Goal: Communication & Community: Answer question/provide support

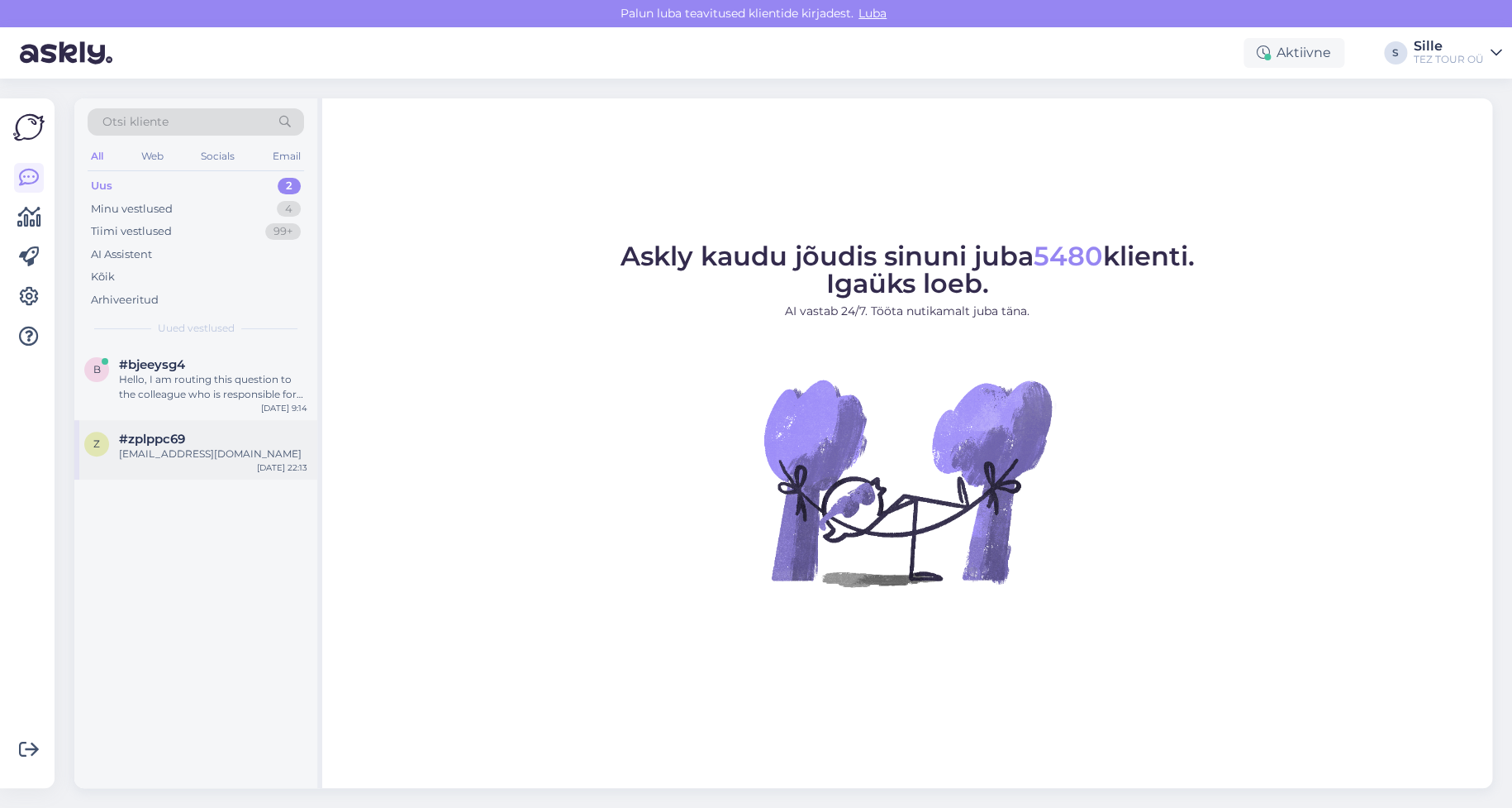
drag, startPoint x: 184, startPoint y: 451, endPoint x: 195, endPoint y: 455, distance: 11.7
click at [187, 449] on div "[EMAIL_ADDRESS][DOMAIN_NAME]" at bounding box center [213, 454] width 189 height 15
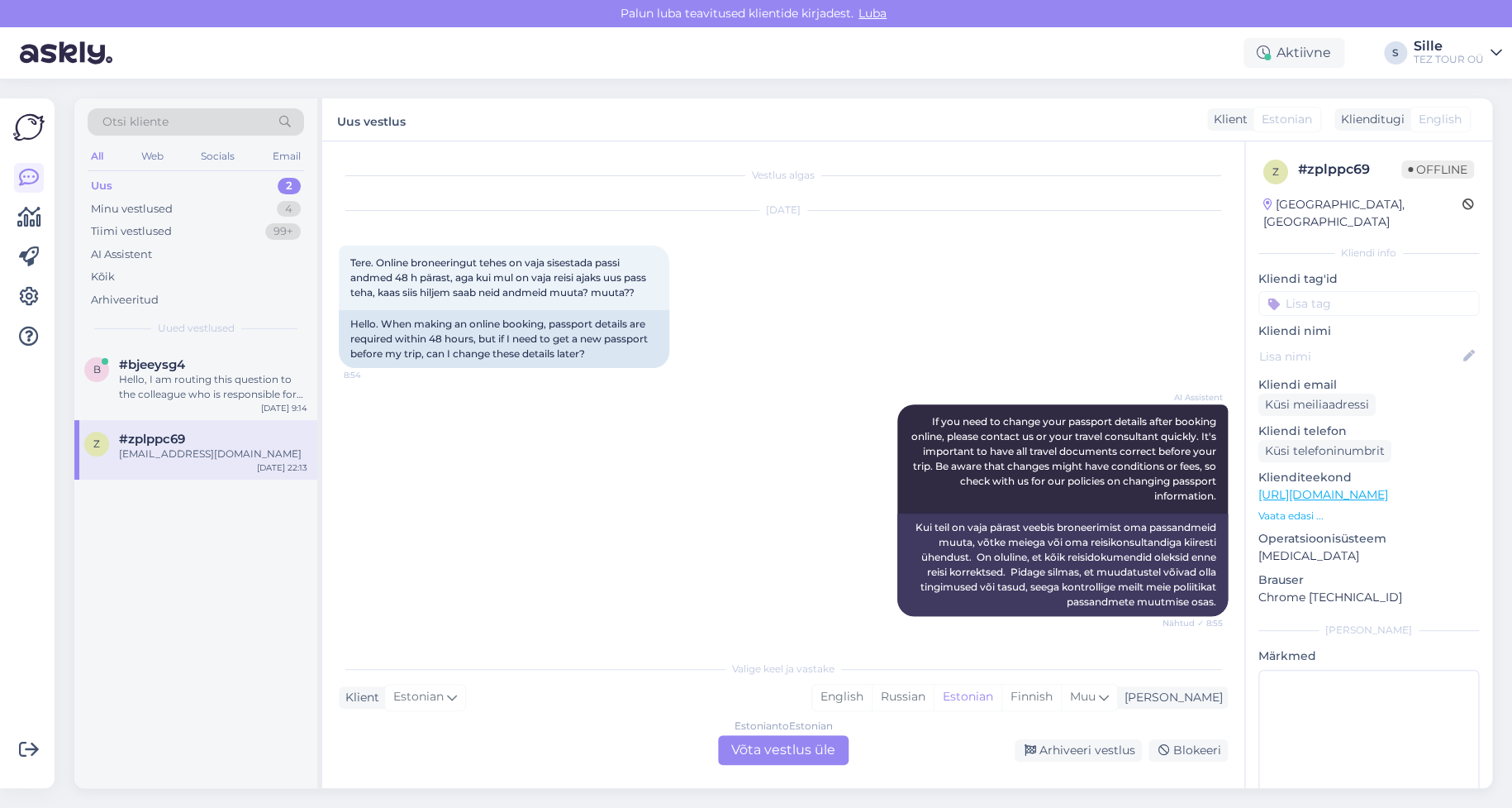
click at [789, 748] on div "Estonian to Estonian Võta vestlus üle" at bounding box center [784, 750] width 131 height 30
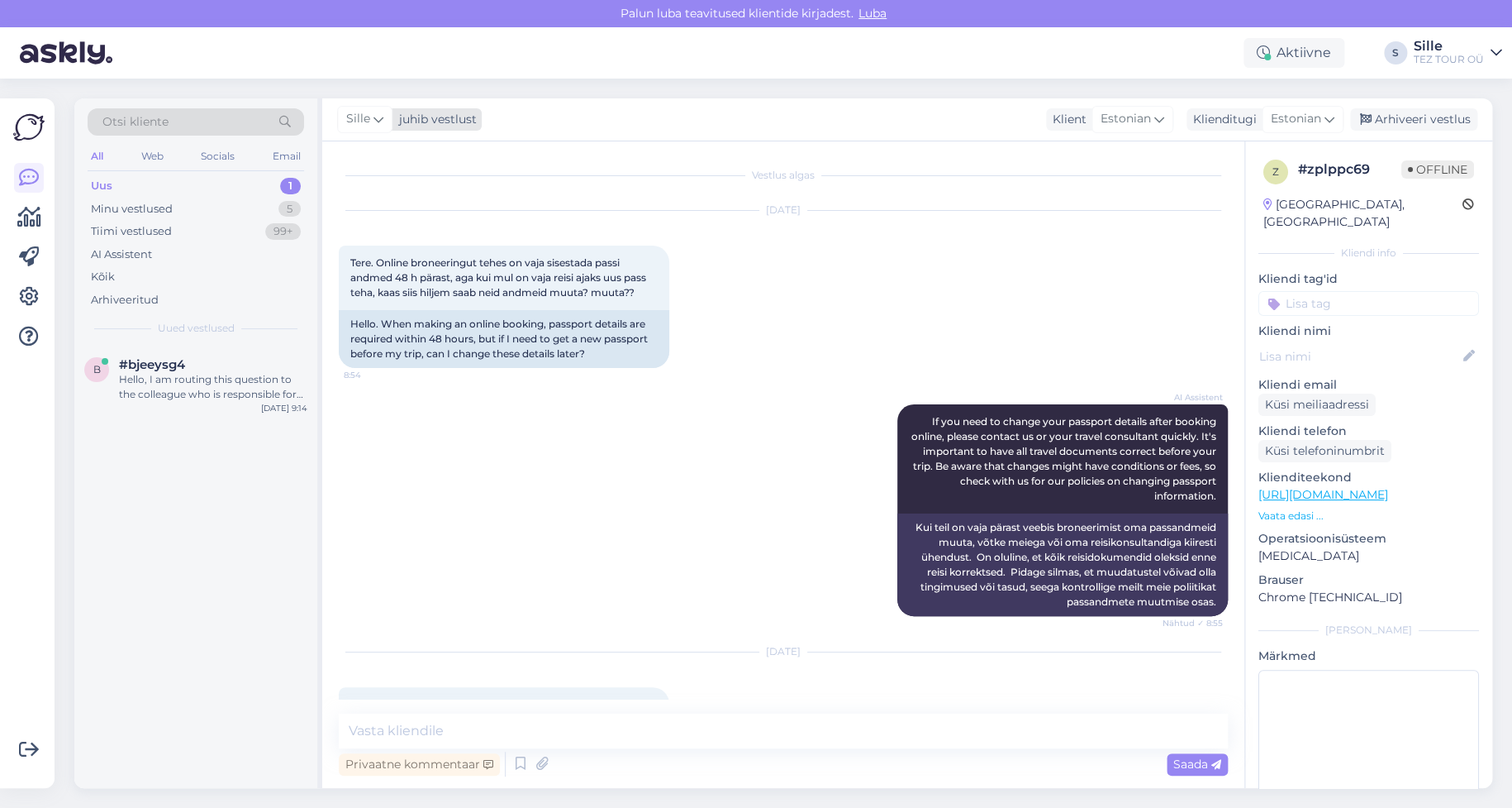
click at [383, 121] on div "Sille" at bounding box center [365, 119] width 56 height 27
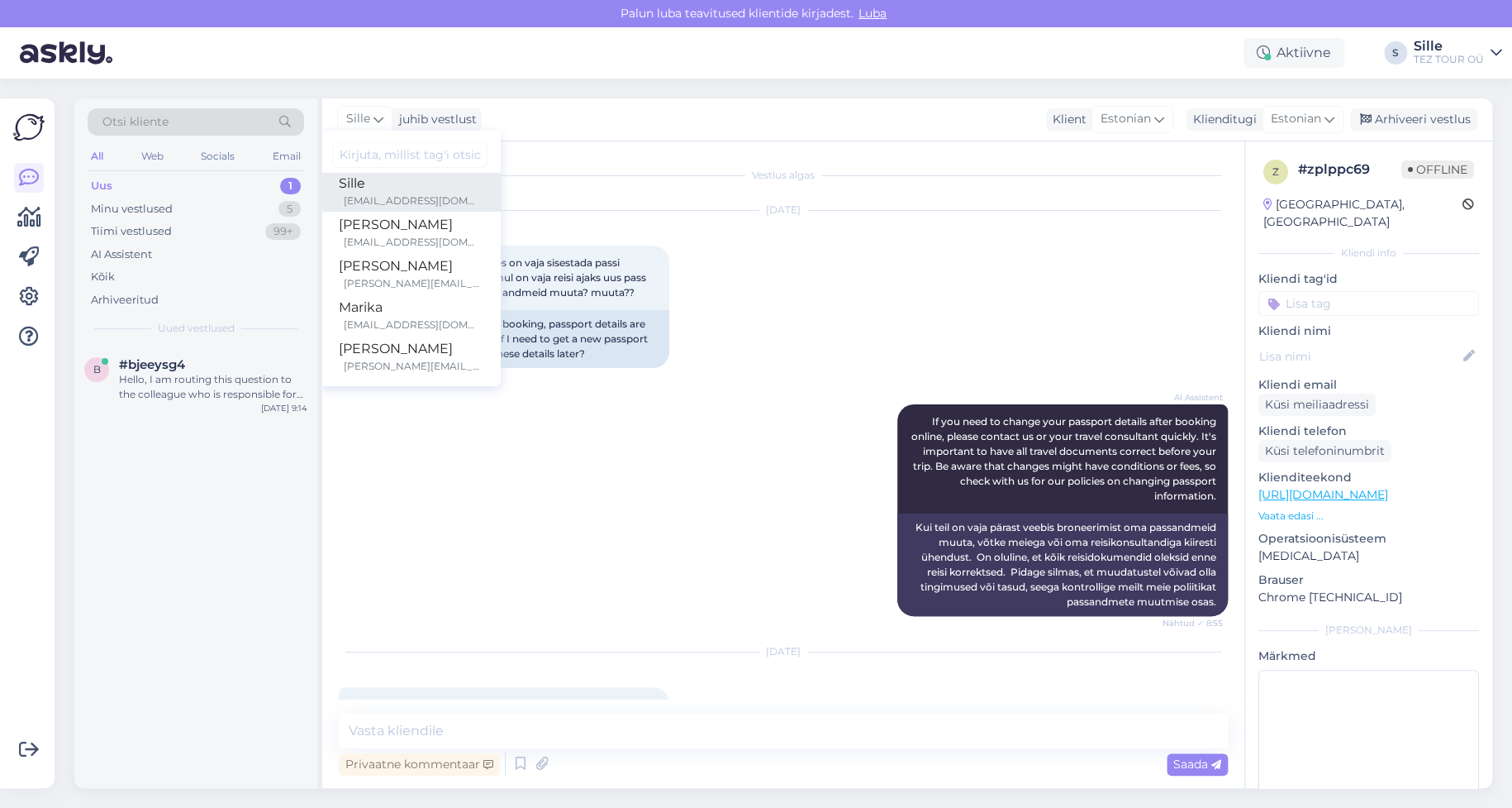
scroll to position [166, 0]
click at [399, 272] on div "Marika" at bounding box center [410, 275] width 142 height 20
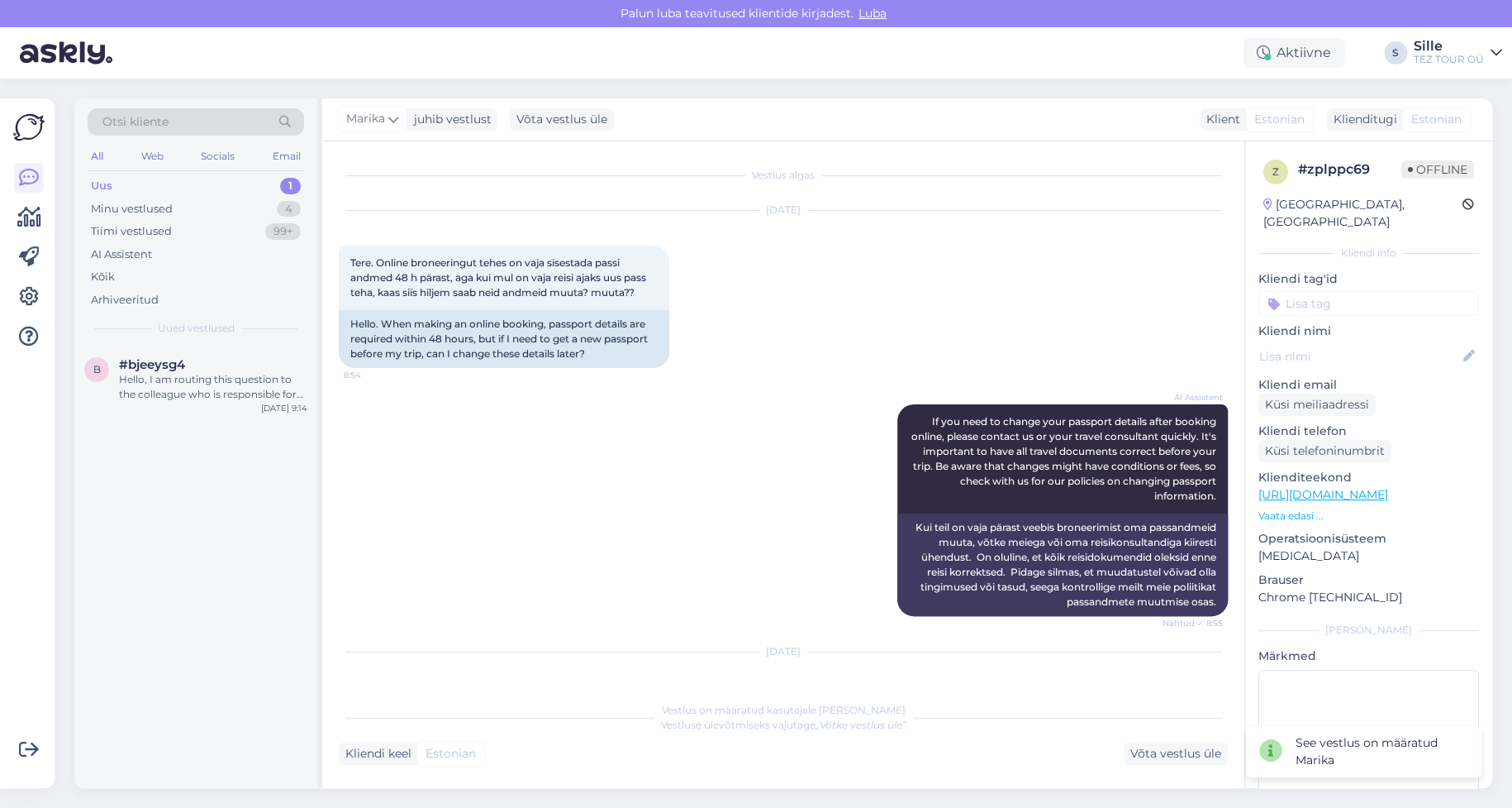
click at [1335, 291] on input at bounding box center [1369, 303] width 220 height 25
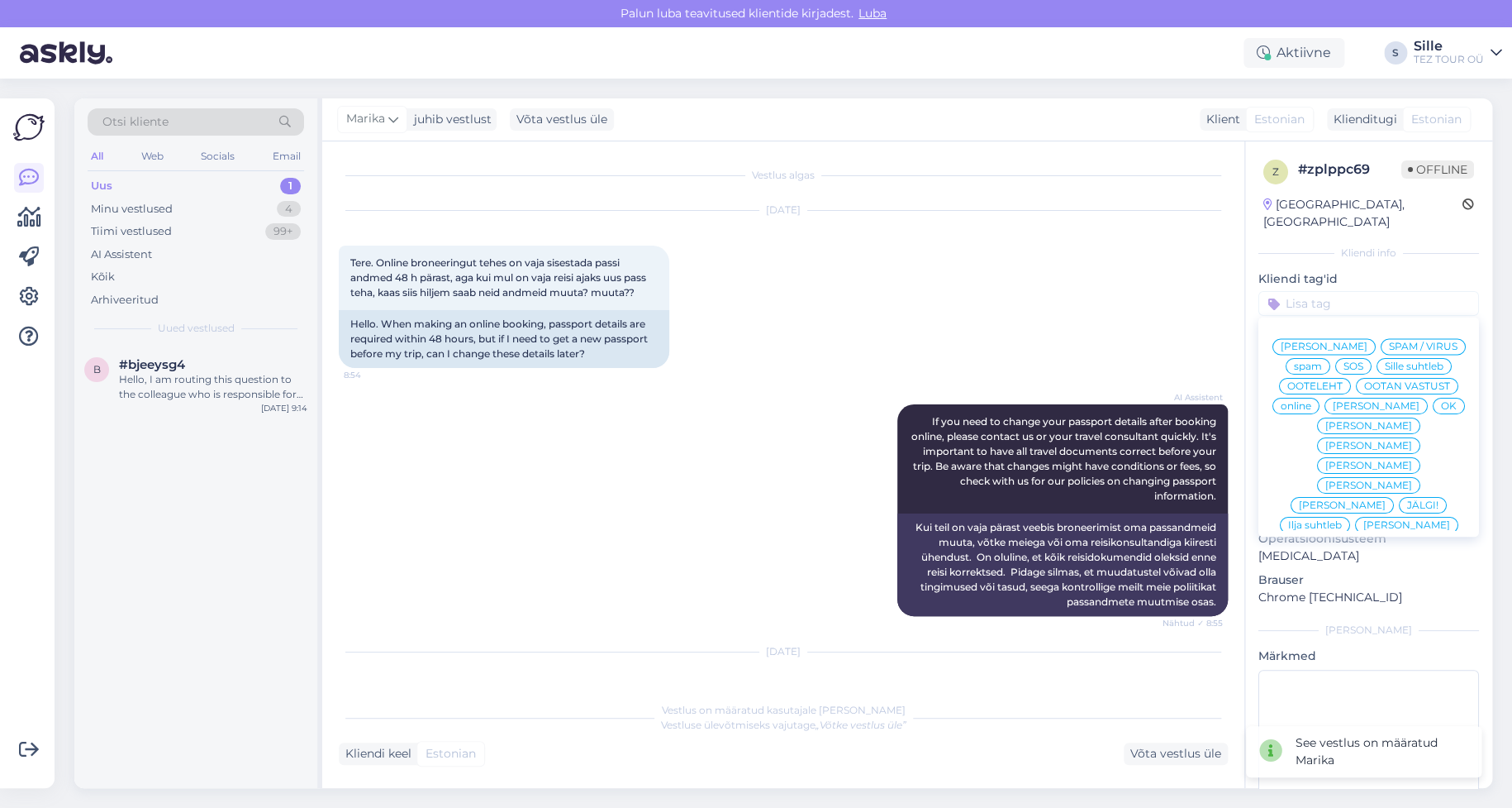
click at [1312, 401] on span "online" at bounding box center [1296, 406] width 31 height 10
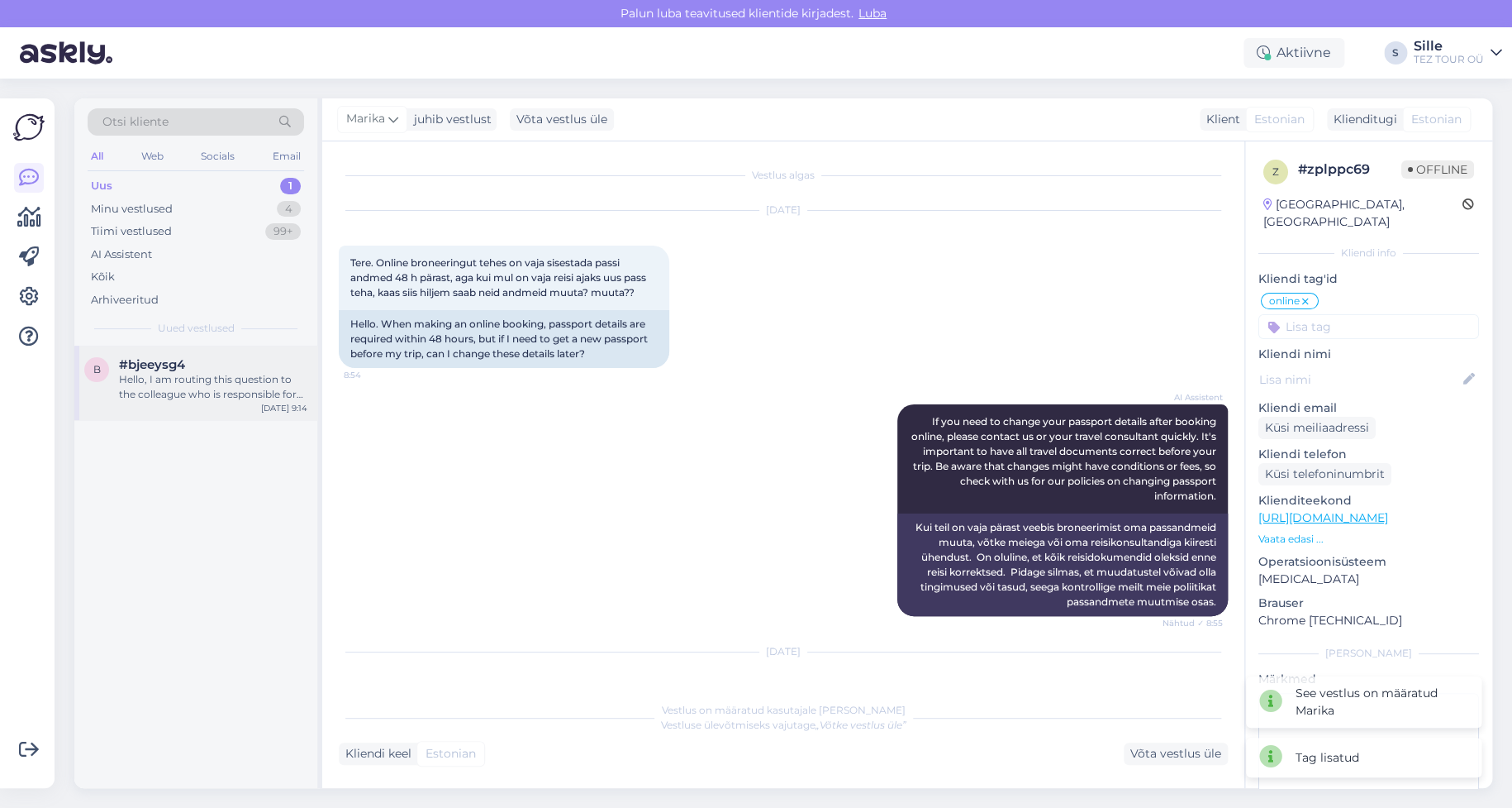
click at [182, 367] on span "#bjeeysg4" at bounding box center [152, 364] width 66 height 15
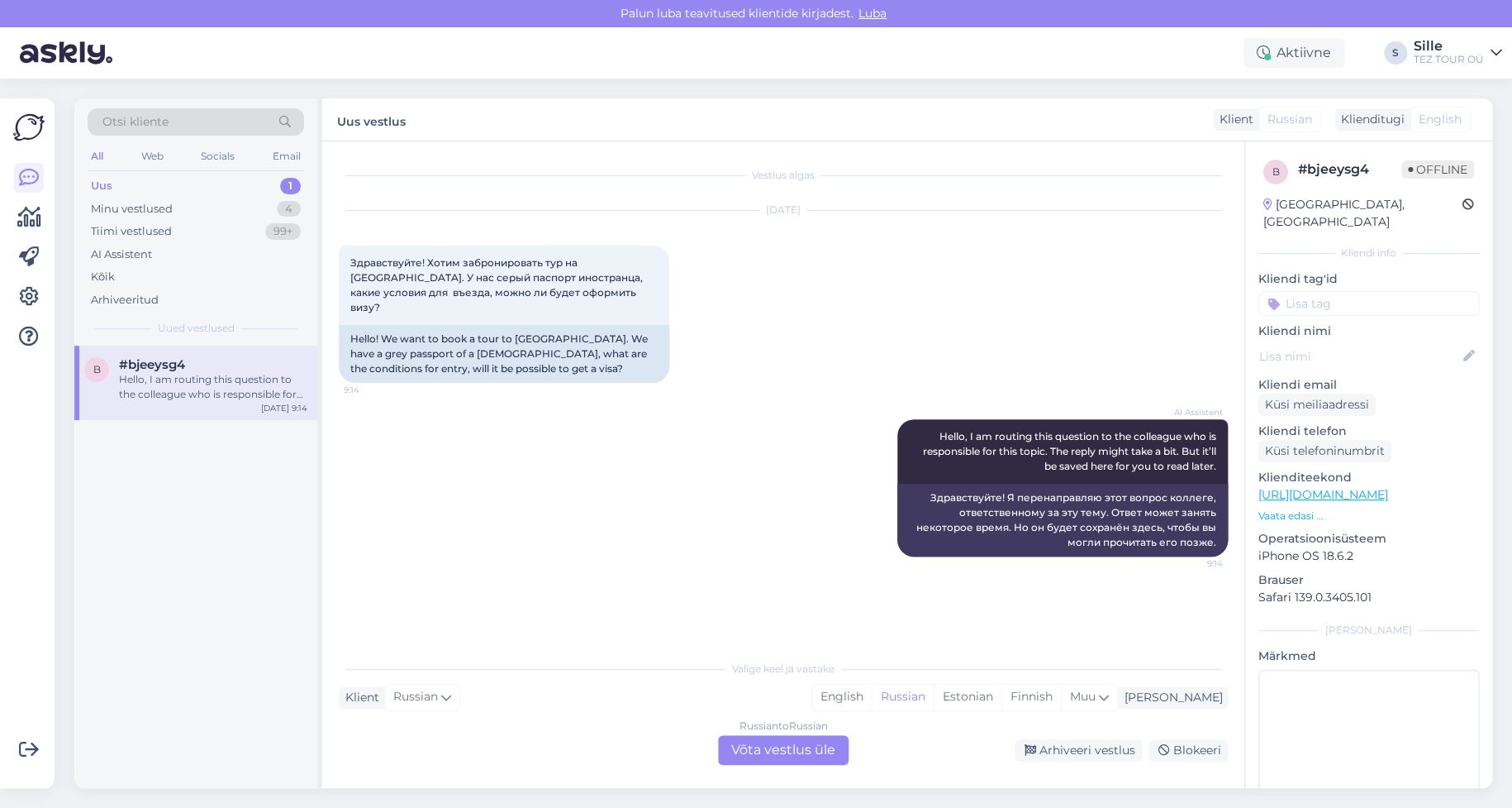
click at [770, 746] on div "Russian to Russian Võta vestlus üle" at bounding box center [784, 750] width 131 height 30
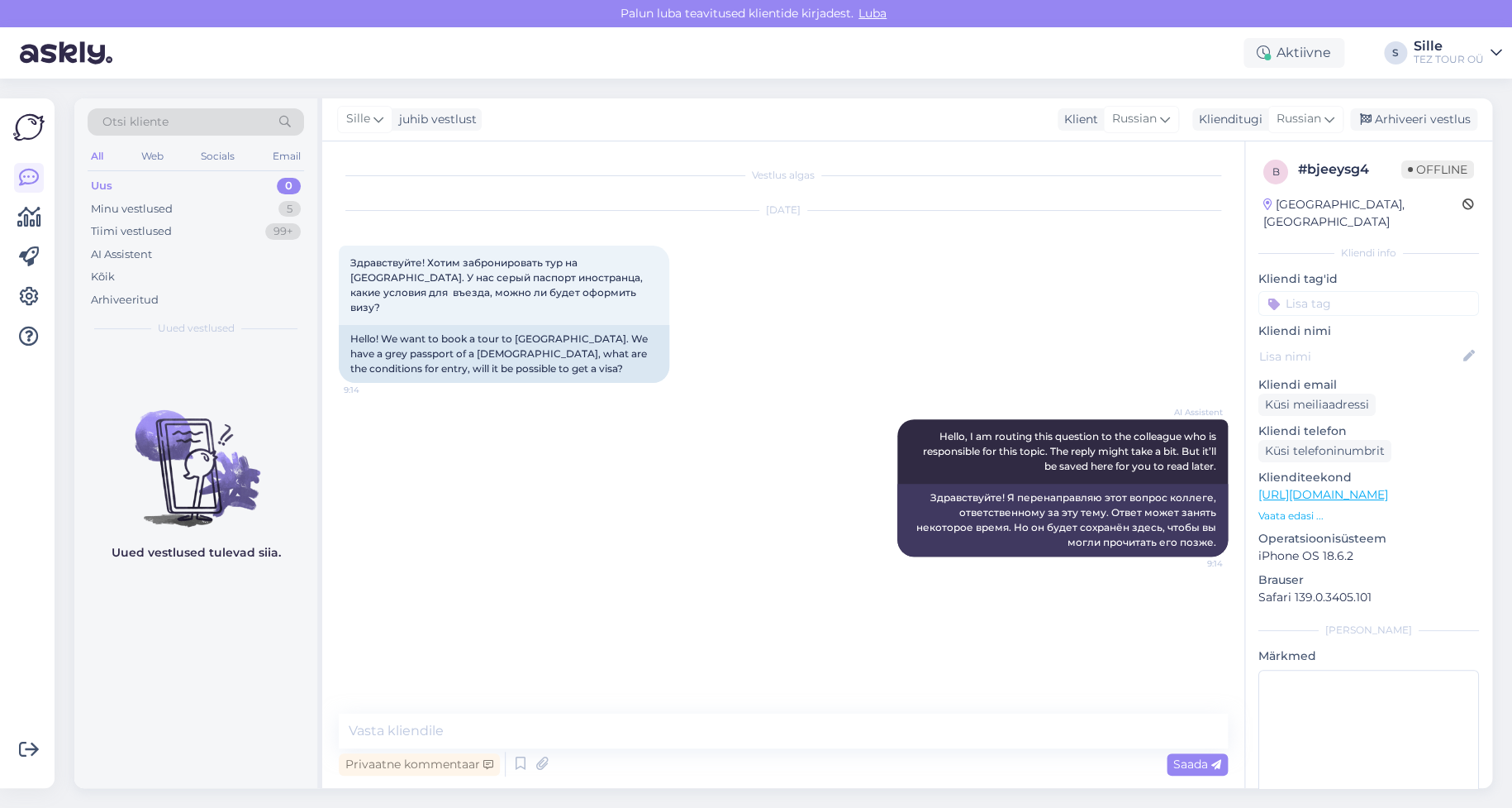
click at [1314, 291] on input at bounding box center [1369, 303] width 220 height 25
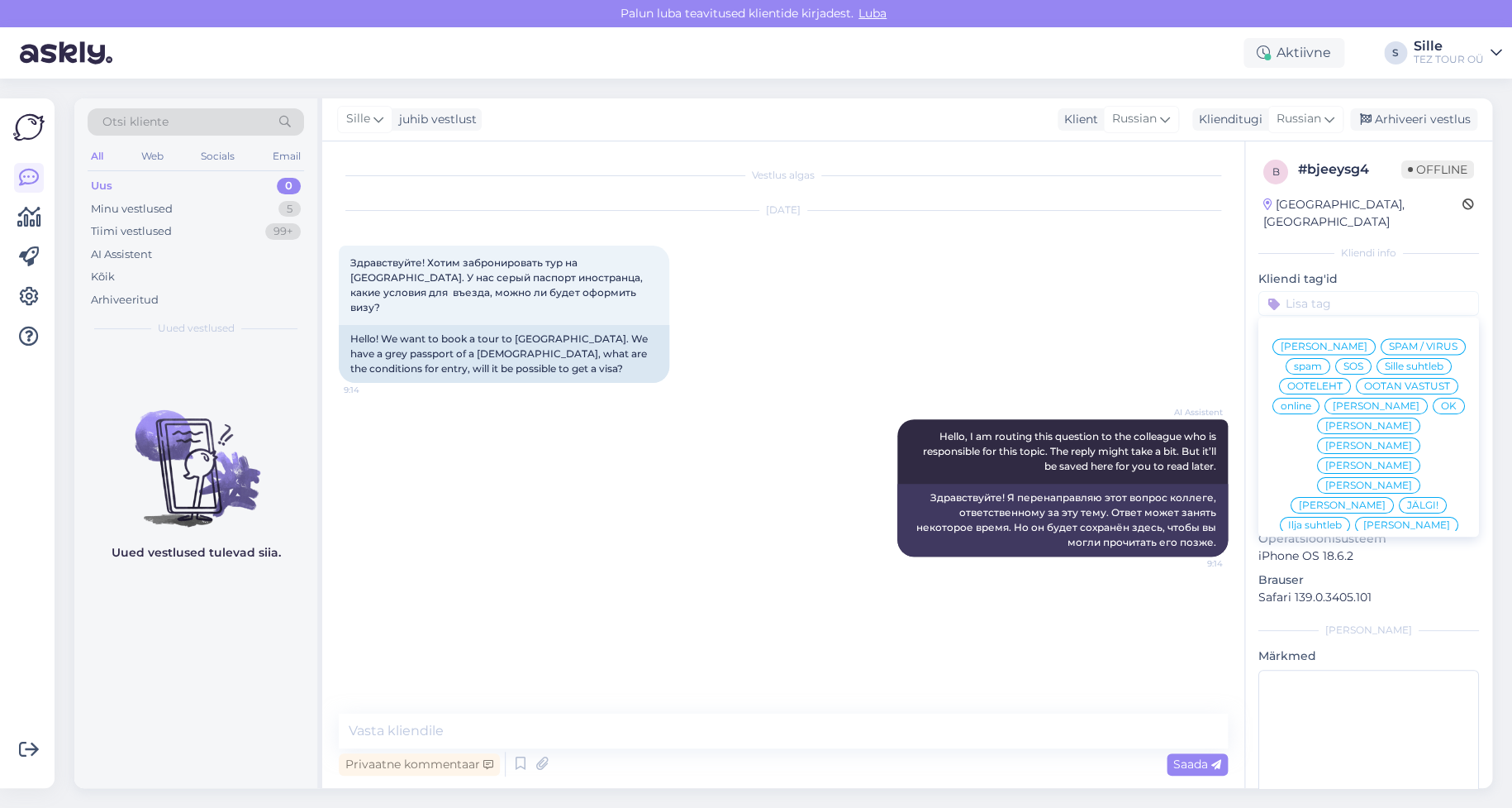
click at [1377, 363] on div "Sille suhtleb" at bounding box center [1415, 366] width 75 height 17
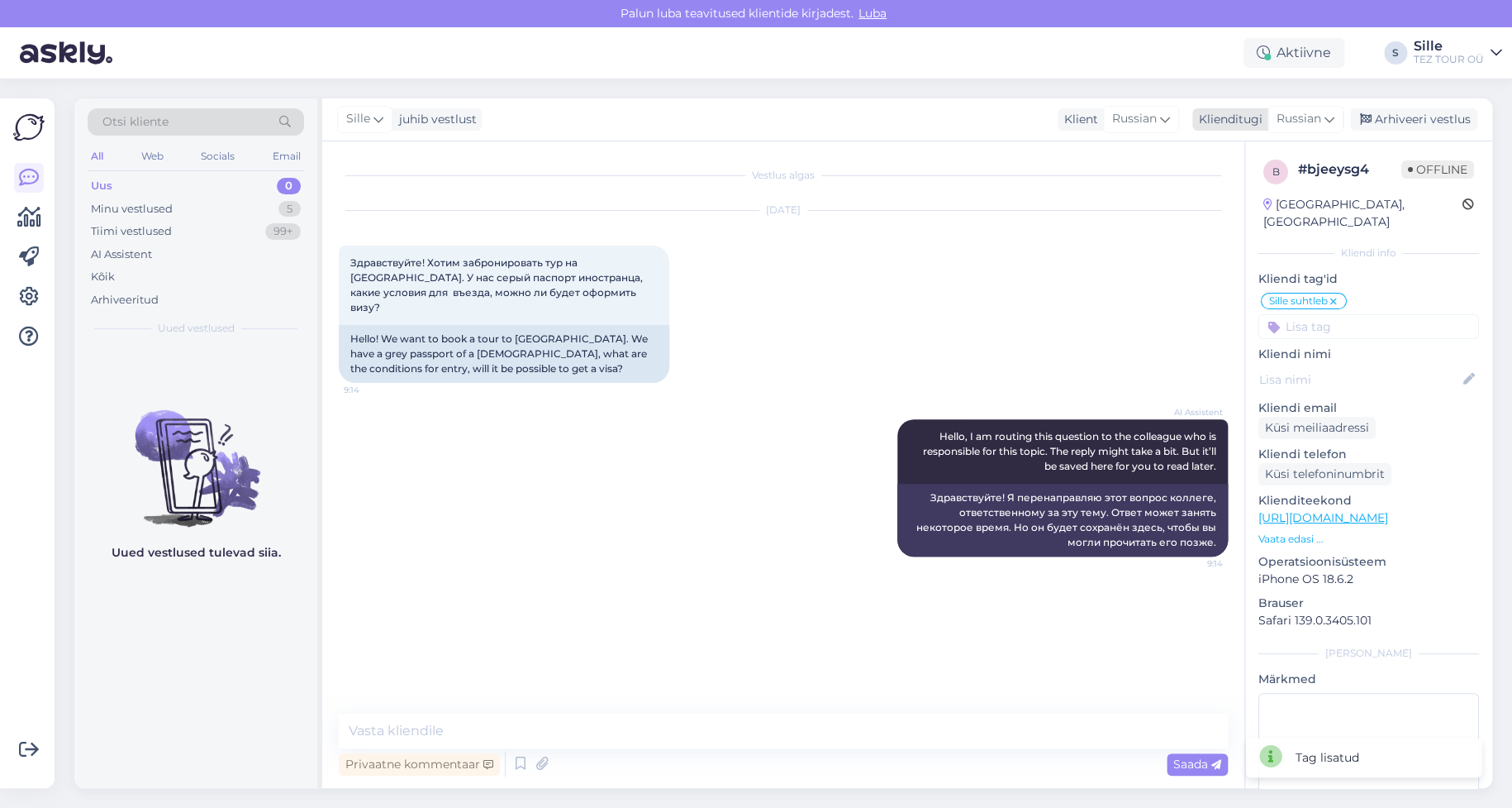
click at [1295, 116] on span "Russian" at bounding box center [1299, 119] width 45 height 18
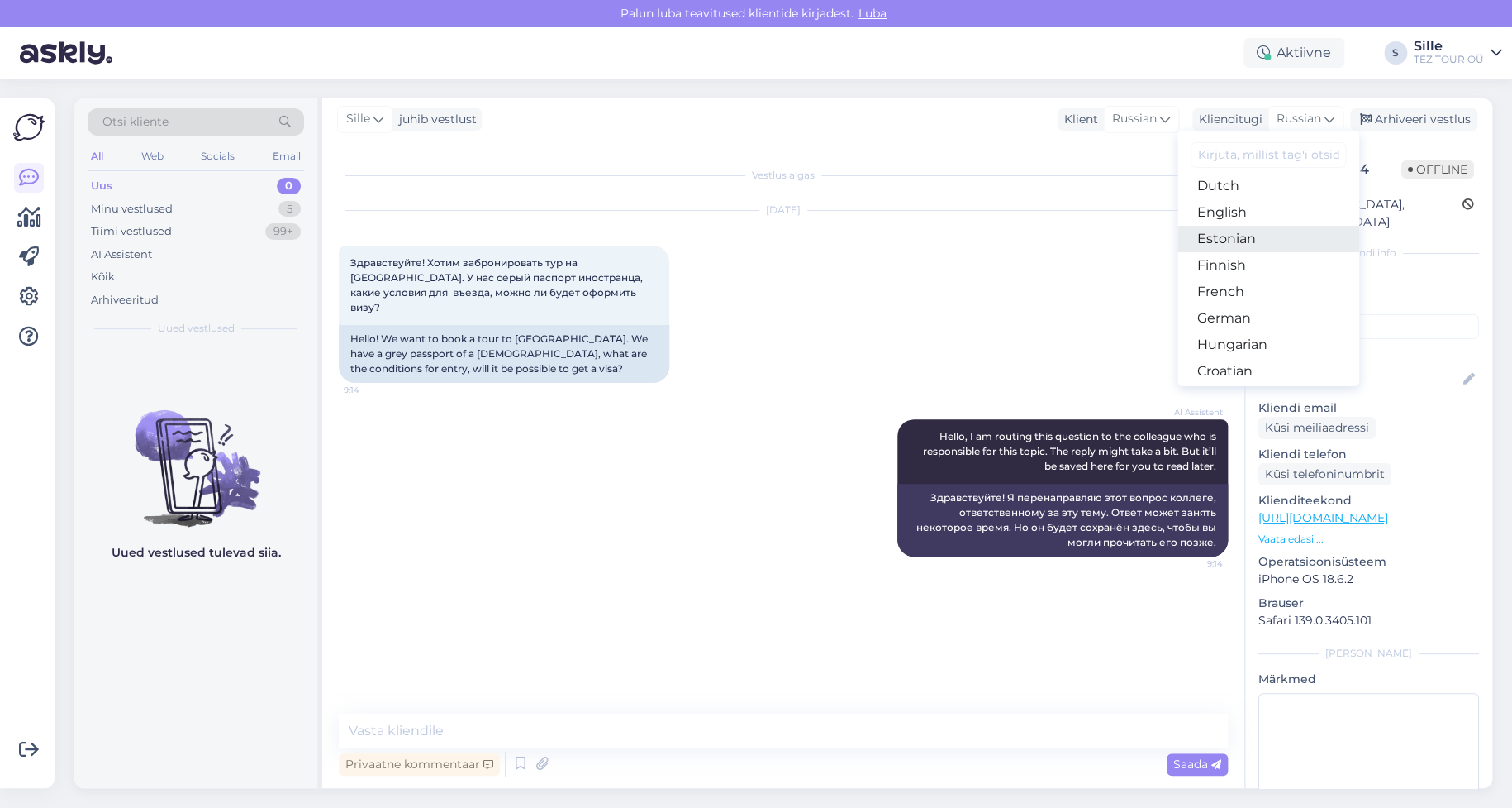
click at [1230, 230] on link "Estonian" at bounding box center [1268, 238] width 182 height 27
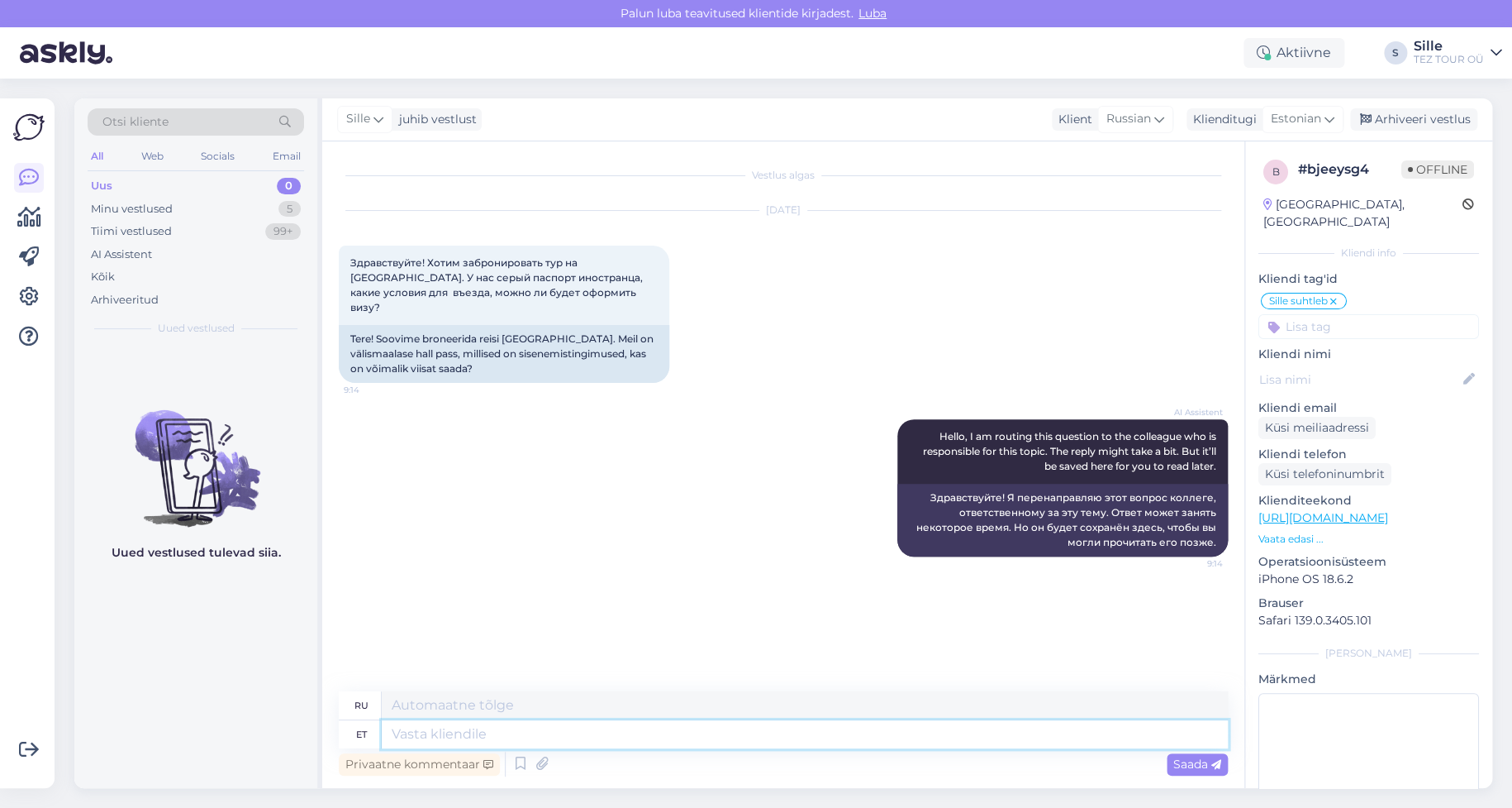
click at [431, 730] on textarea at bounding box center [805, 735] width 846 height 28
type textarea "Tere!"
type textarea "Привет!"
type textarea "Tere! [GEOGRAPHIC_DATA]"
type textarea "Здравствуйте! Я отвечу."
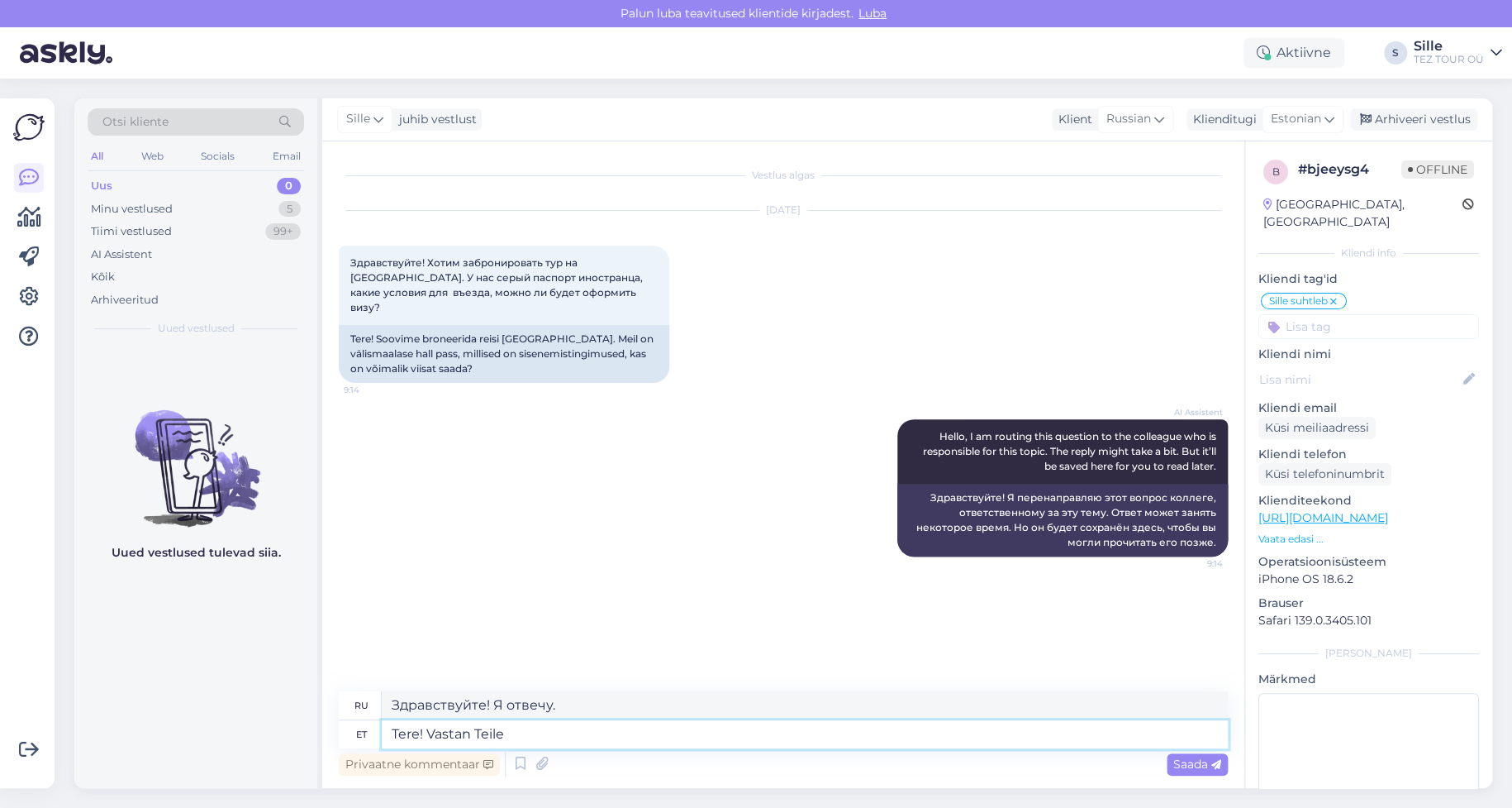
type textarea "Tere! Vastan Teile"
type textarea "Здравствуйте! Я вам отвечу."
type textarea "Tere! Vastan Teile hetke"
type textarea "Здравствуйте! Я отвечу вам через минуту."
type textarea "Tere! Vastan Teile hetke pärast"
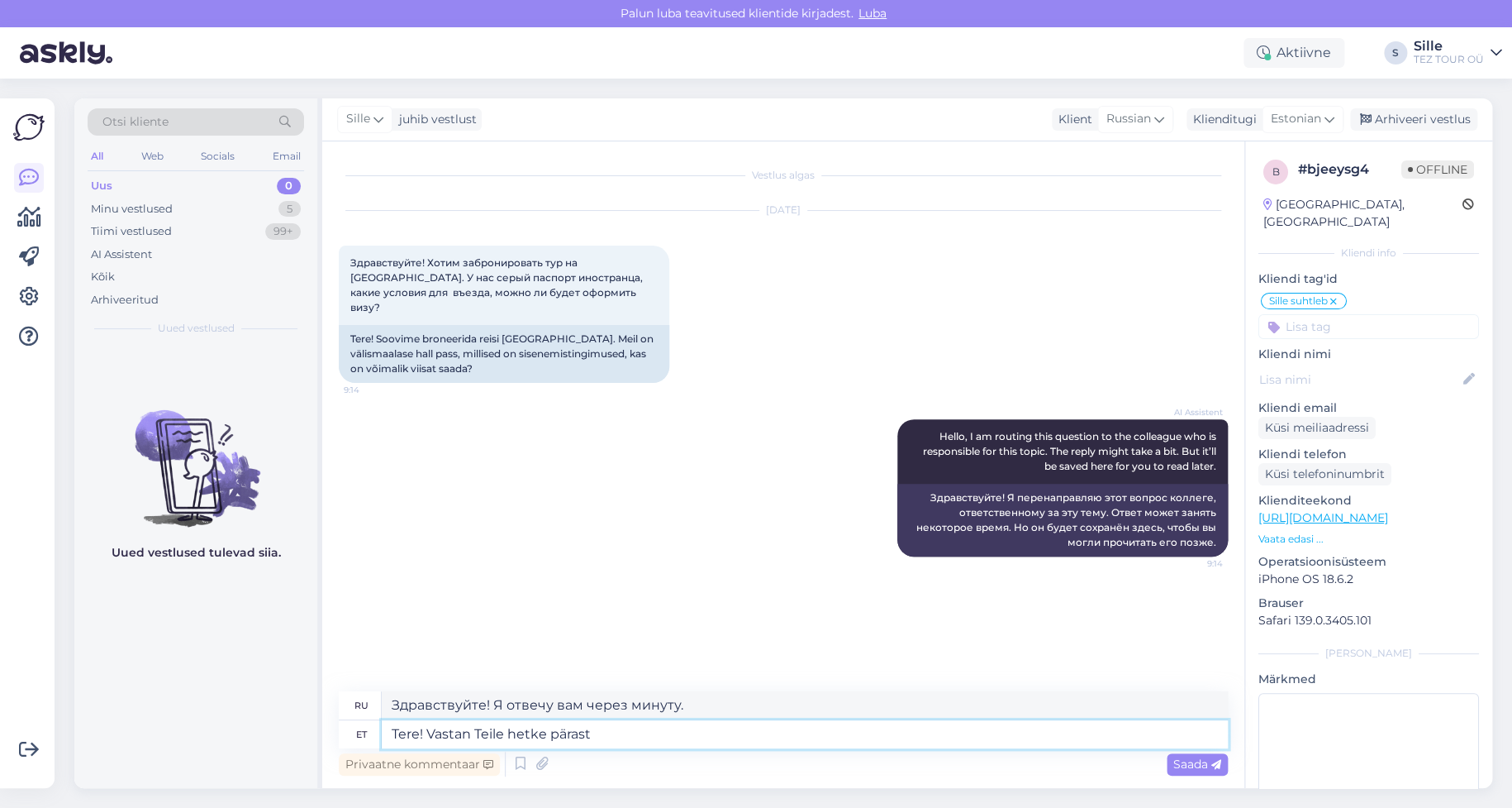
type textarea "Здравствуйте! Я вам перезвоню через минуту."
drag, startPoint x: 510, startPoint y: 733, endPoint x: 689, endPoint y: 734, distance: 179.0
click at [689, 734] on textarea "Tere! Vastan Teile hetke pärast" at bounding box center [805, 735] width 846 height 28
type textarea "Tere! Vastan Teile esimesel"
type textarea "Здравствуйте! Я отвечу вам первым."
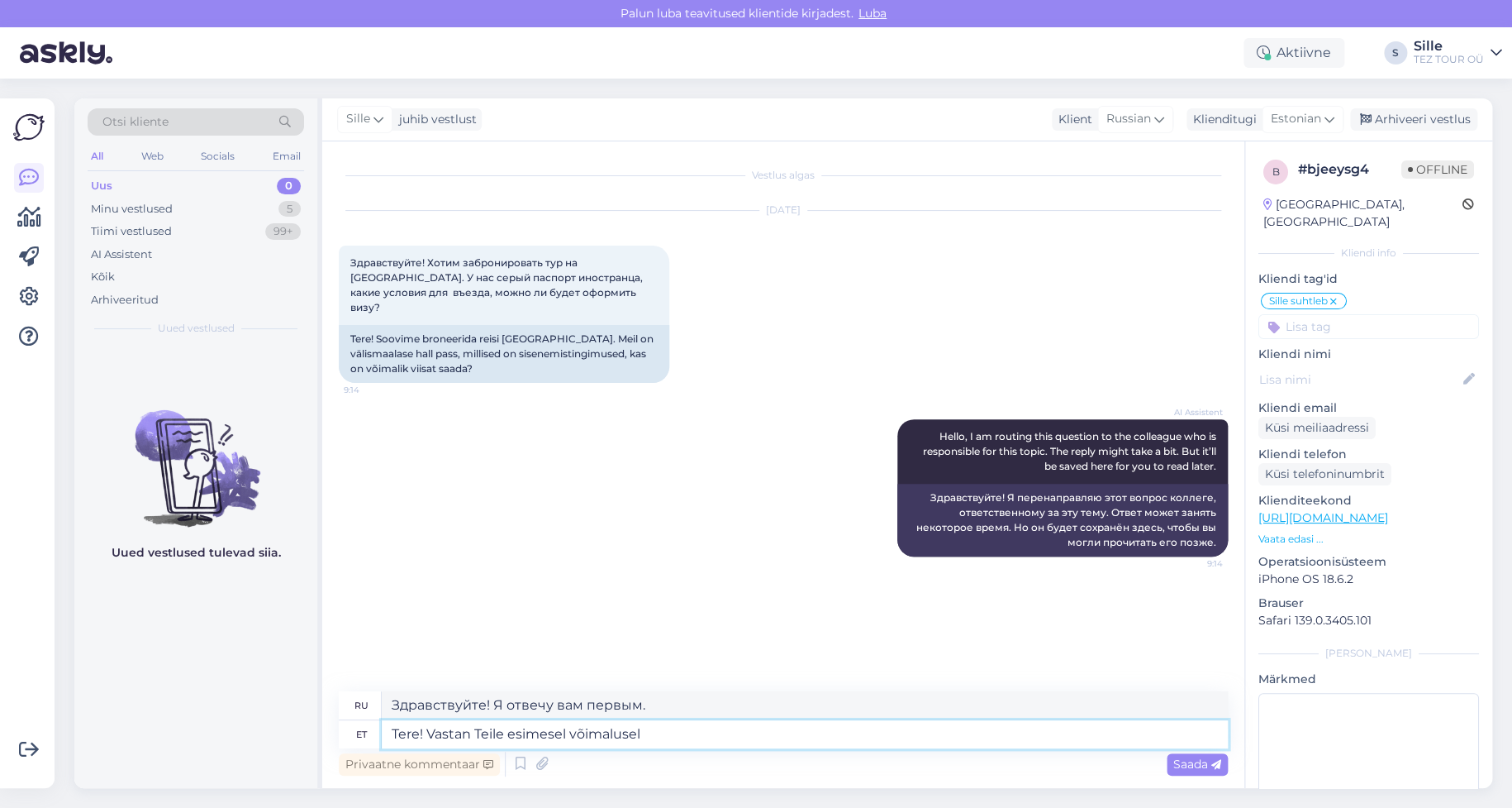
type textarea "Tere! Vastan Teile esimesel võimalusel"
type textarea "Здравствуйте! Я отвечу вам как можно скорее."
type textarea "Tere! Vastan Teile esimesel võimalusel"
click at [1196, 780] on div "Vestlus algas [DATE] Здравствуйте! Хотим забронировать тур на [GEOGRAPHIC_DATA]…" at bounding box center [784, 464] width 923 height 646
click at [1193, 753] on div "Saada" at bounding box center [1197, 764] width 62 height 22
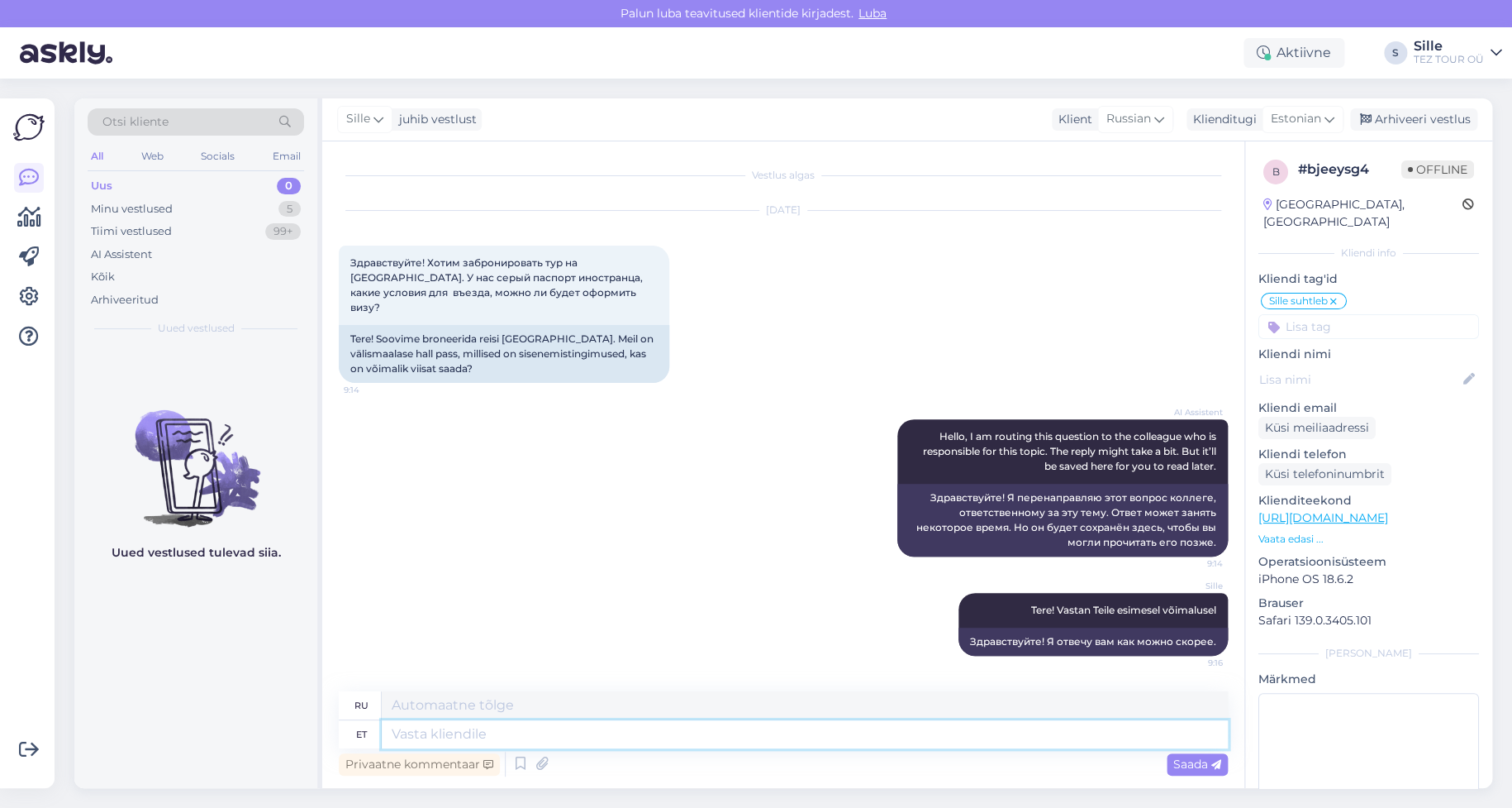
drag, startPoint x: 446, startPoint y: 728, endPoint x: 454, endPoint y: 726, distance: 8.2
click at [449, 727] on textarea at bounding box center [805, 735] width 846 height 28
click at [438, 746] on textarea at bounding box center [805, 735] width 846 height 28
type textarea "Tere"
type textarea "Привет"
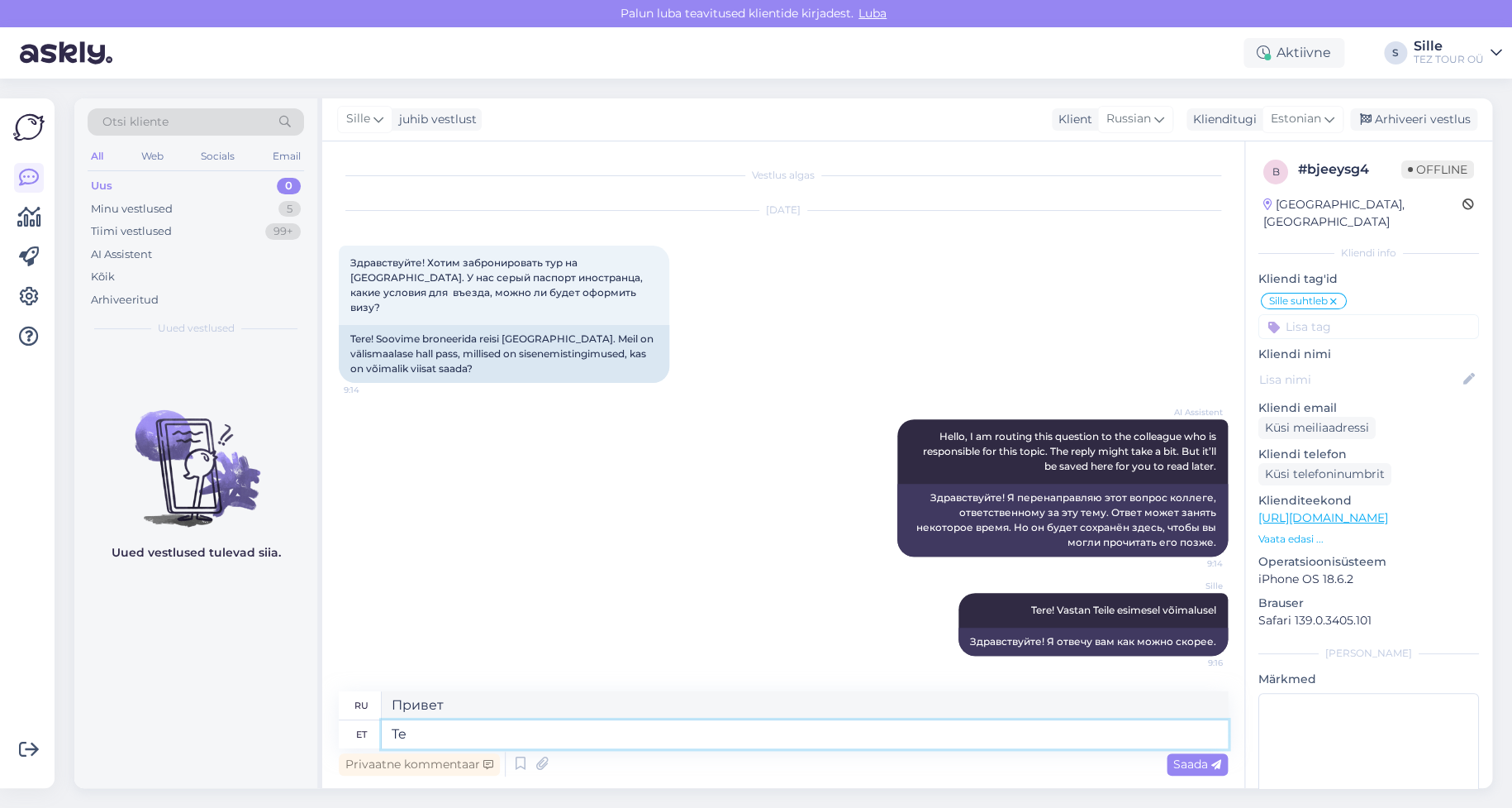
type textarea "T"
type textarea "Halli"
type textarea "Серый"
type textarea "Halli passiga"
type textarea "С серым паспортом"
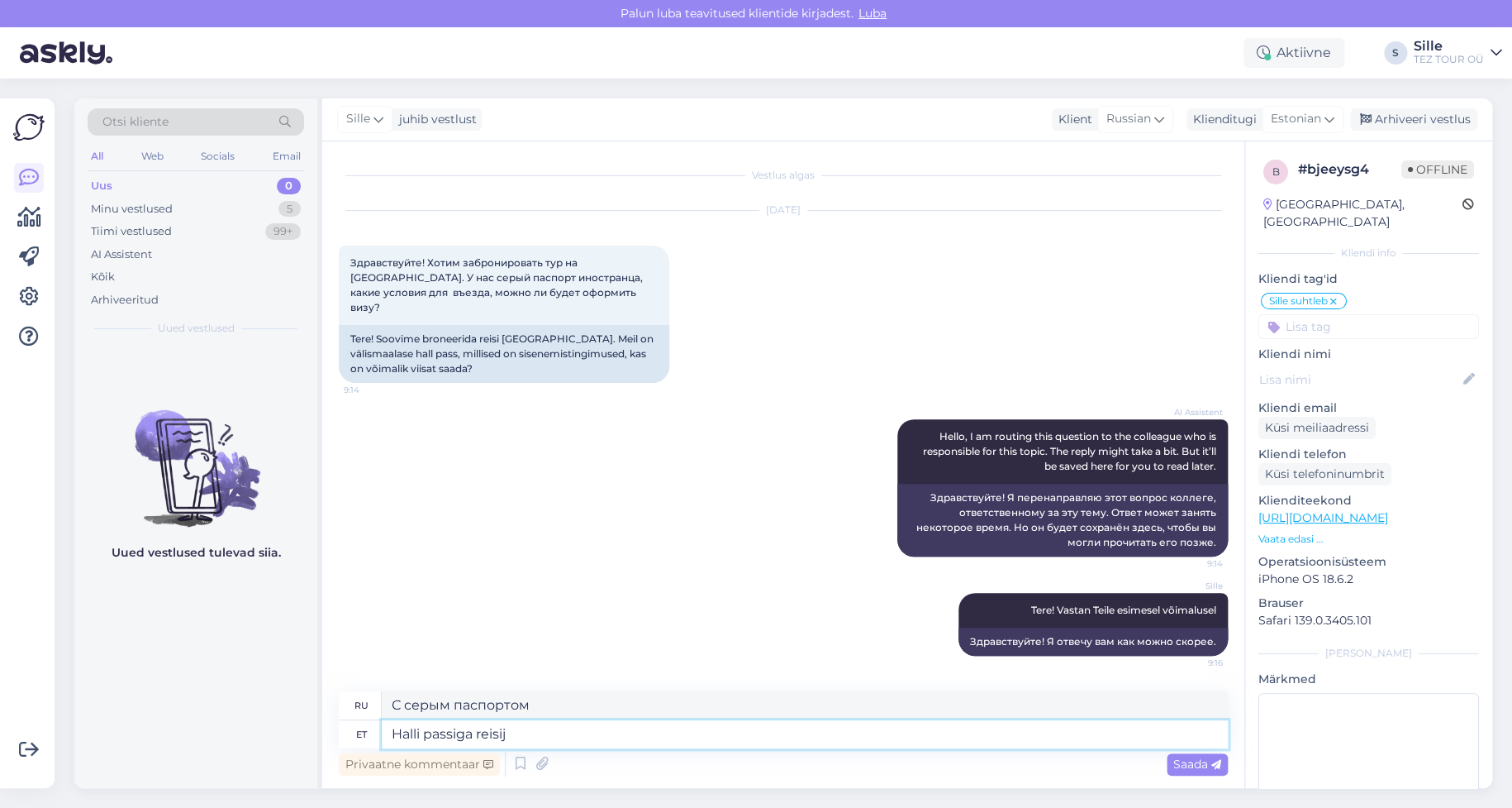
type textarea "Halli passiga reisija"
type textarea "Путешественник с серым паспортом"
type textarea "Halli passiga reisijal"
type textarea "Для путешественников с серым паспортом"
type textarea "Halli passiga reisijal viisa"
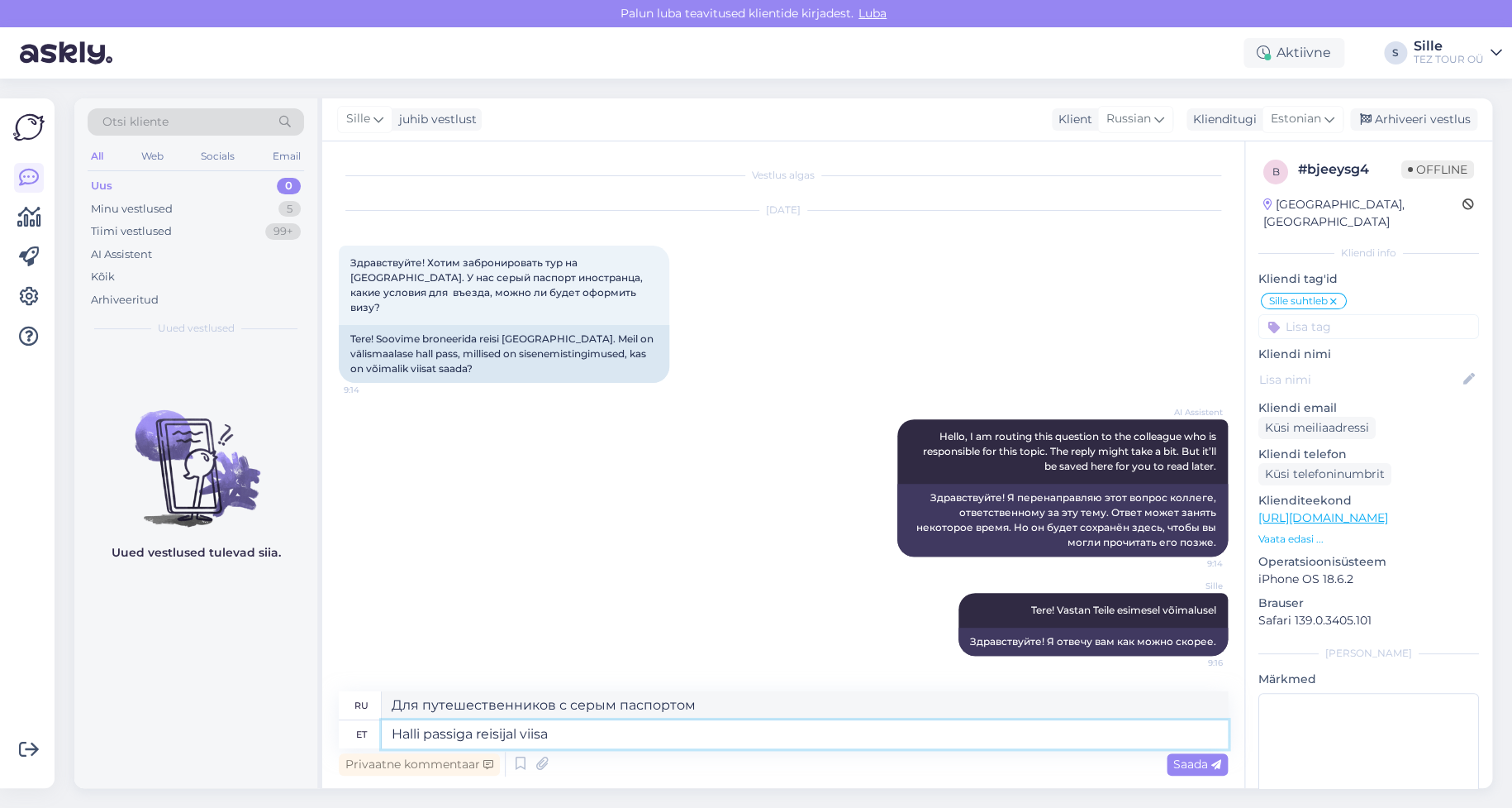
type textarea "Виза для путешественника с серым паспортом"
type textarea "Halli passiga reisijal viisa vajalik"
type textarea "Путешественнику с серым паспортом требуется виза."
type textarea "Halli passiga reisijal viisa vajalik"
click at [1180, 764] on span "Saada" at bounding box center [1197, 763] width 48 height 15
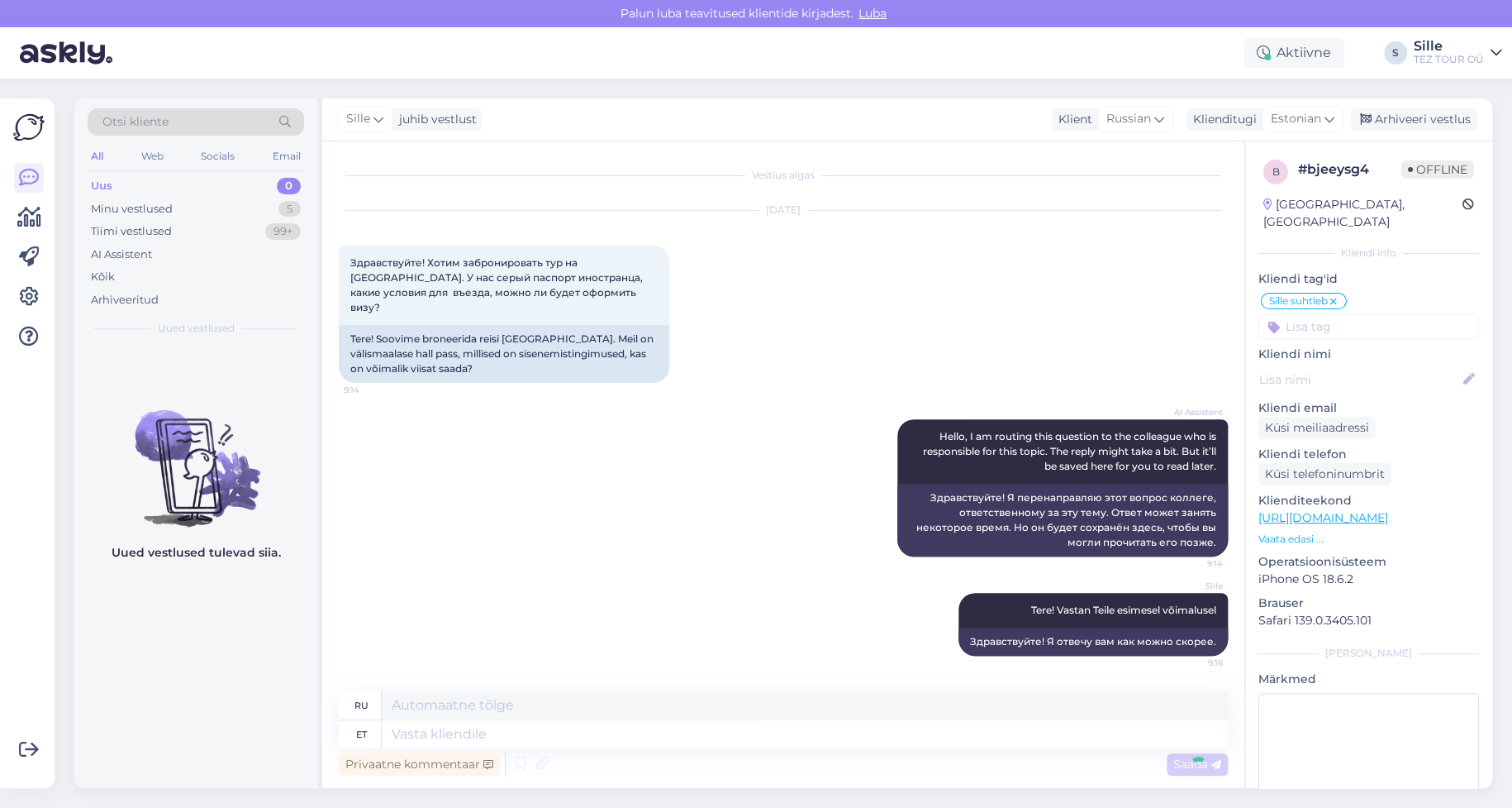
scroll to position [81, 0]
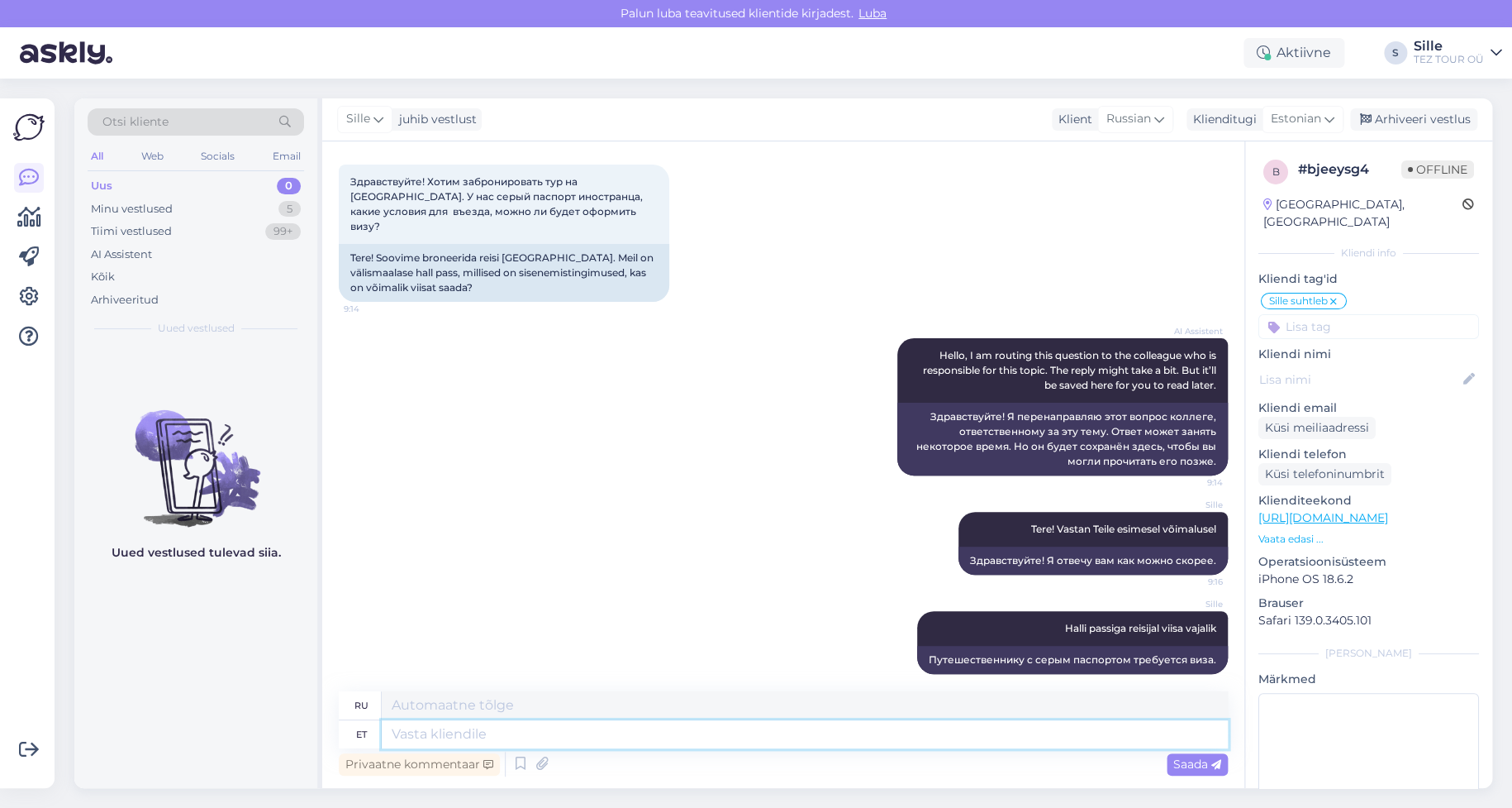
click at [428, 734] on textarea at bounding box center [805, 735] width 846 height 28
type textarea "Viisa"
type textarea "Виза"
type textarea "Viisa saate"
type textarea "Вы можете получить визу."
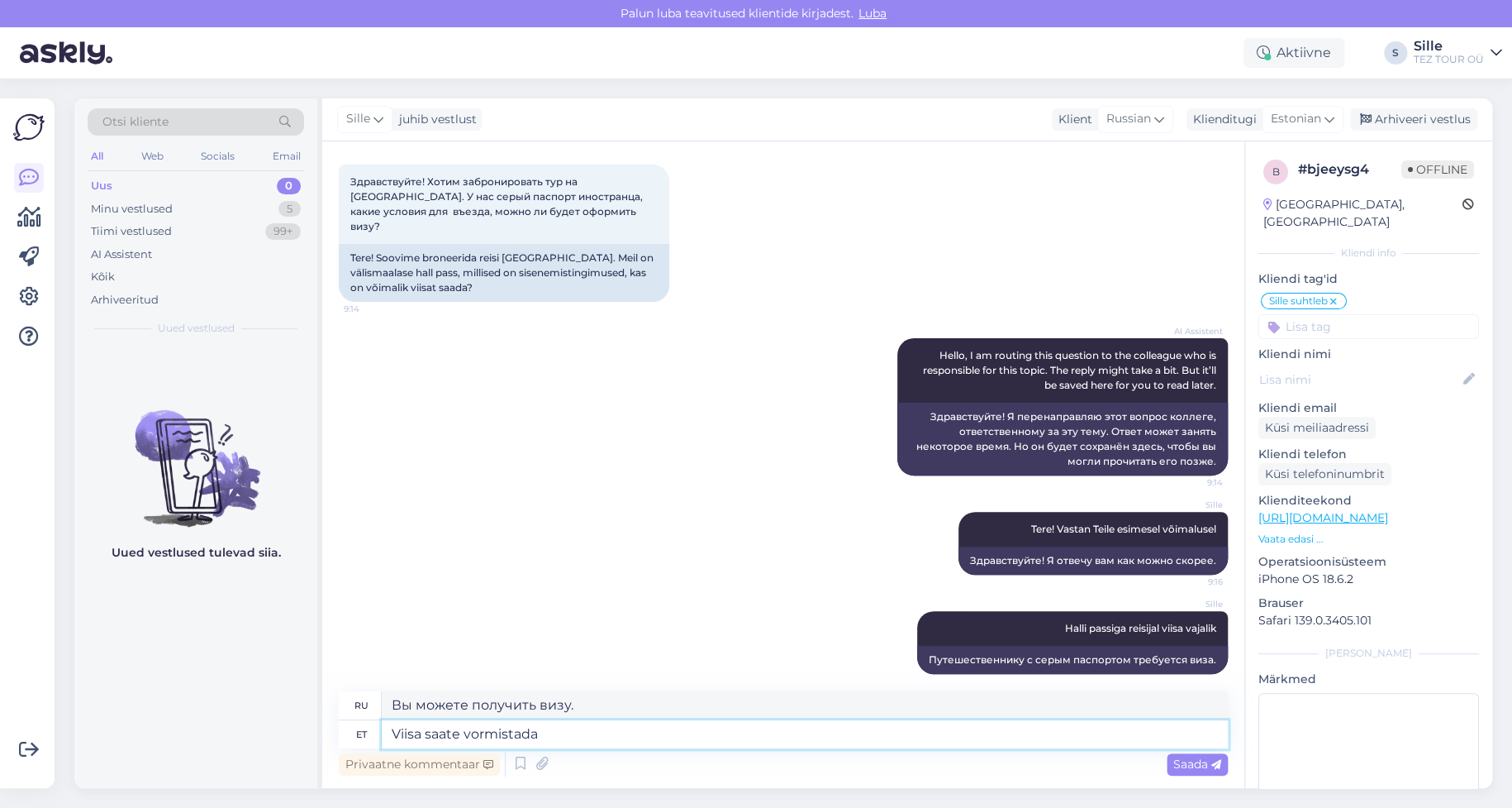
type textarea "Viisa saate vormistada"
type textarea "Вы можете подать заявление на визу"
type textarea "Viisa saate vormistada siin"
type textarea "Подать заявление на визу можно здесь."
type textarea "Viisa saate vormistada siin:"
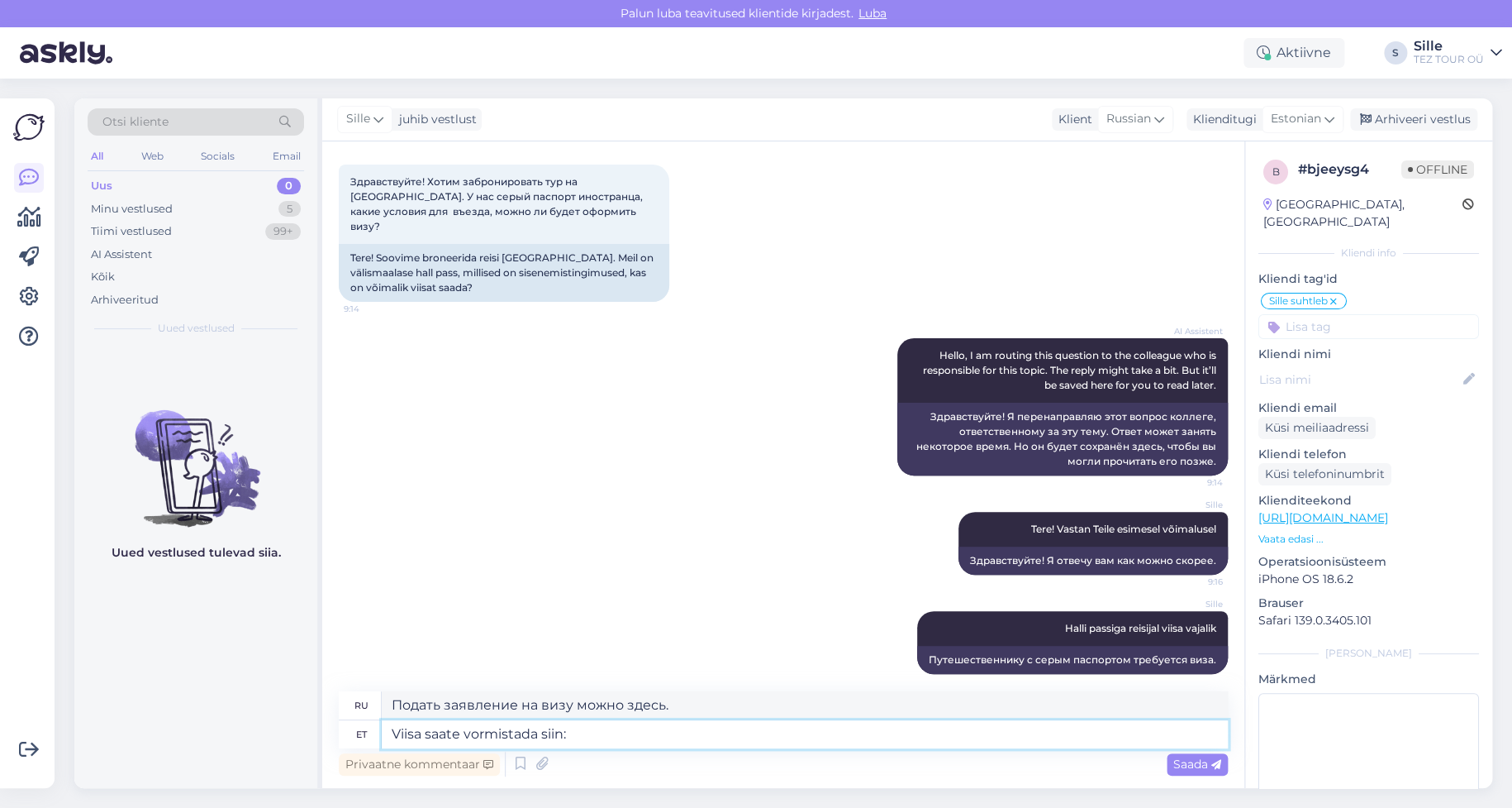
type textarea "Подать заявление на визу можно здесь:"
paste textarea "[URL][DOMAIN_NAME]"
type textarea "Viisa saate vormistada siin: [URL][DOMAIN_NAME]"
type textarea "Вы можете подать заявление на визу здесь: [URL][DOMAIN_NAME]"
type textarea "Viisa saate vormistada siin: [URL][DOMAIN_NAME]"
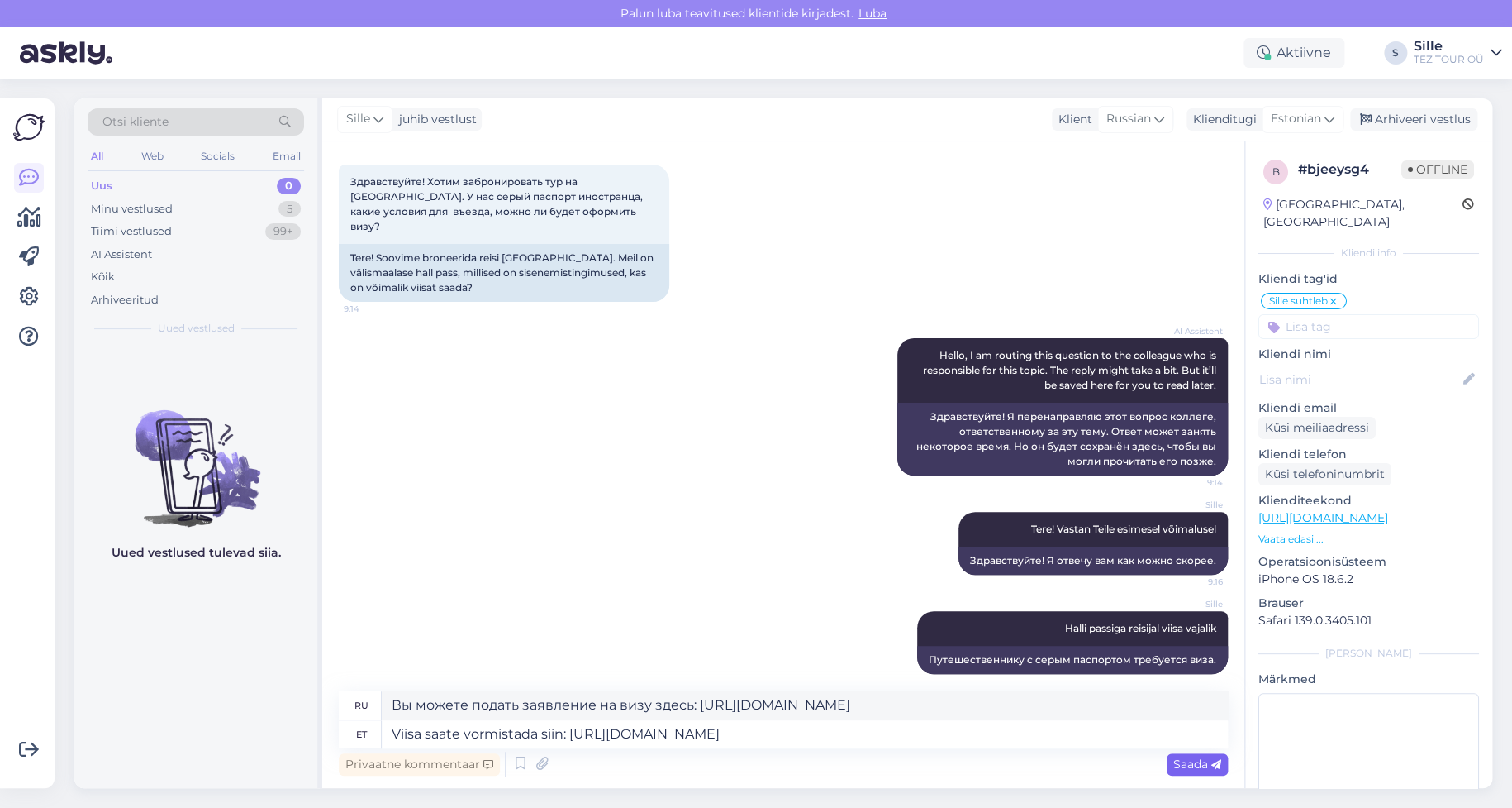
click at [1184, 764] on span "Saada" at bounding box center [1197, 763] width 48 height 15
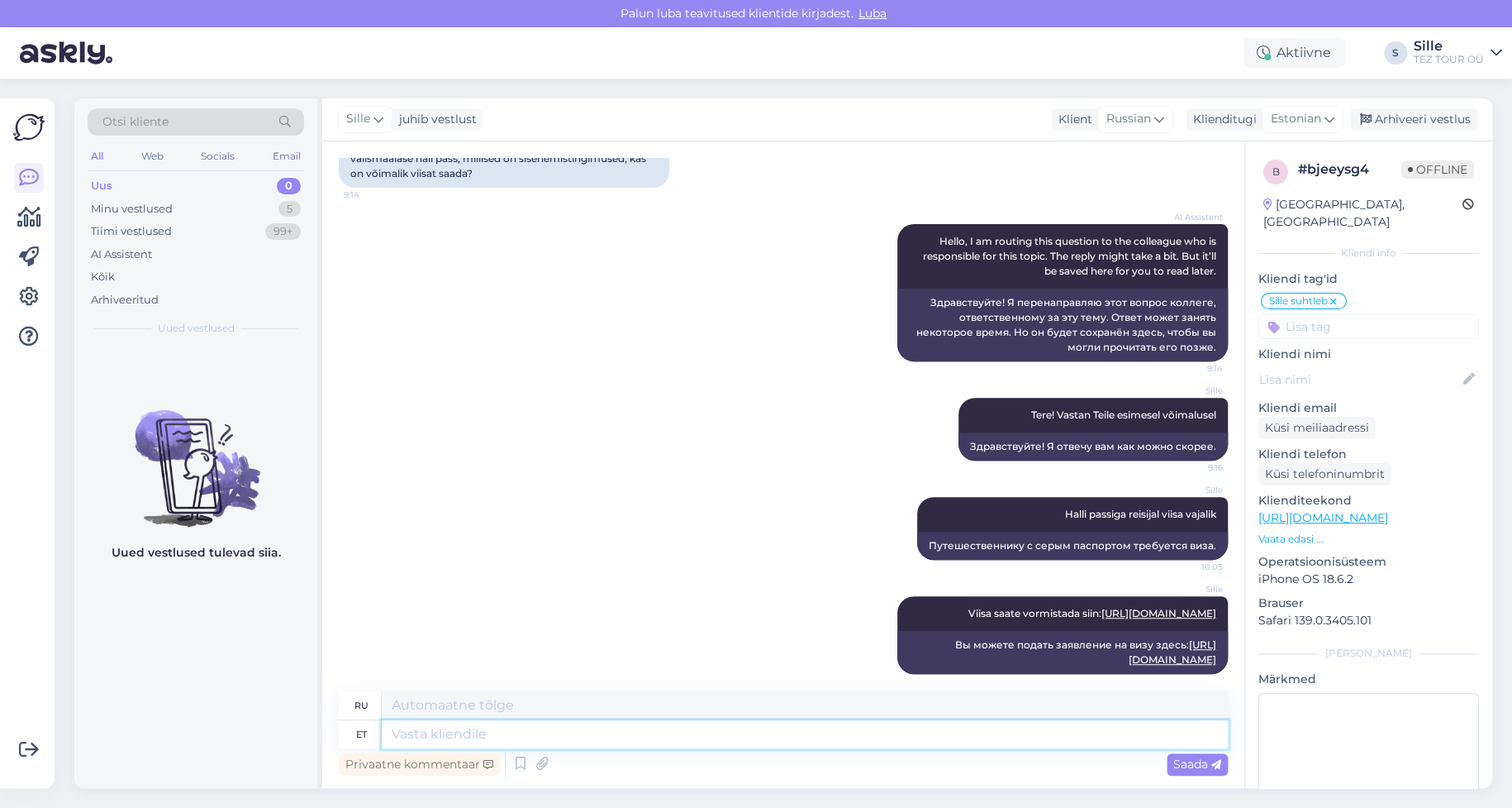
drag, startPoint x: 397, startPoint y: 727, endPoint x: 408, endPoint y: 727, distance: 11.0
click at [397, 727] on textarea at bounding box center [805, 735] width 846 height 28
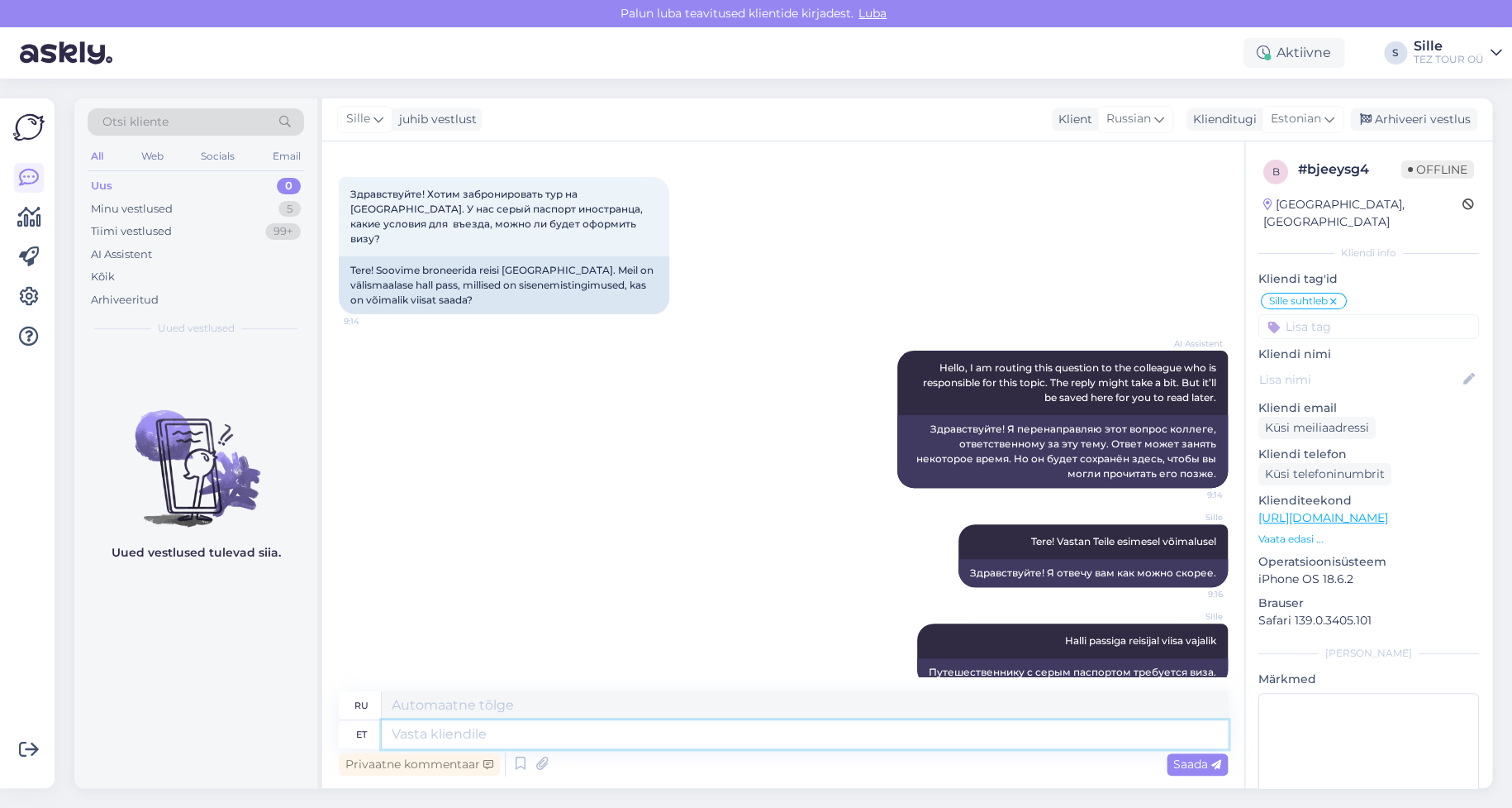
scroll to position [0, 0]
